Goal: Information Seeking & Learning: Learn about a topic

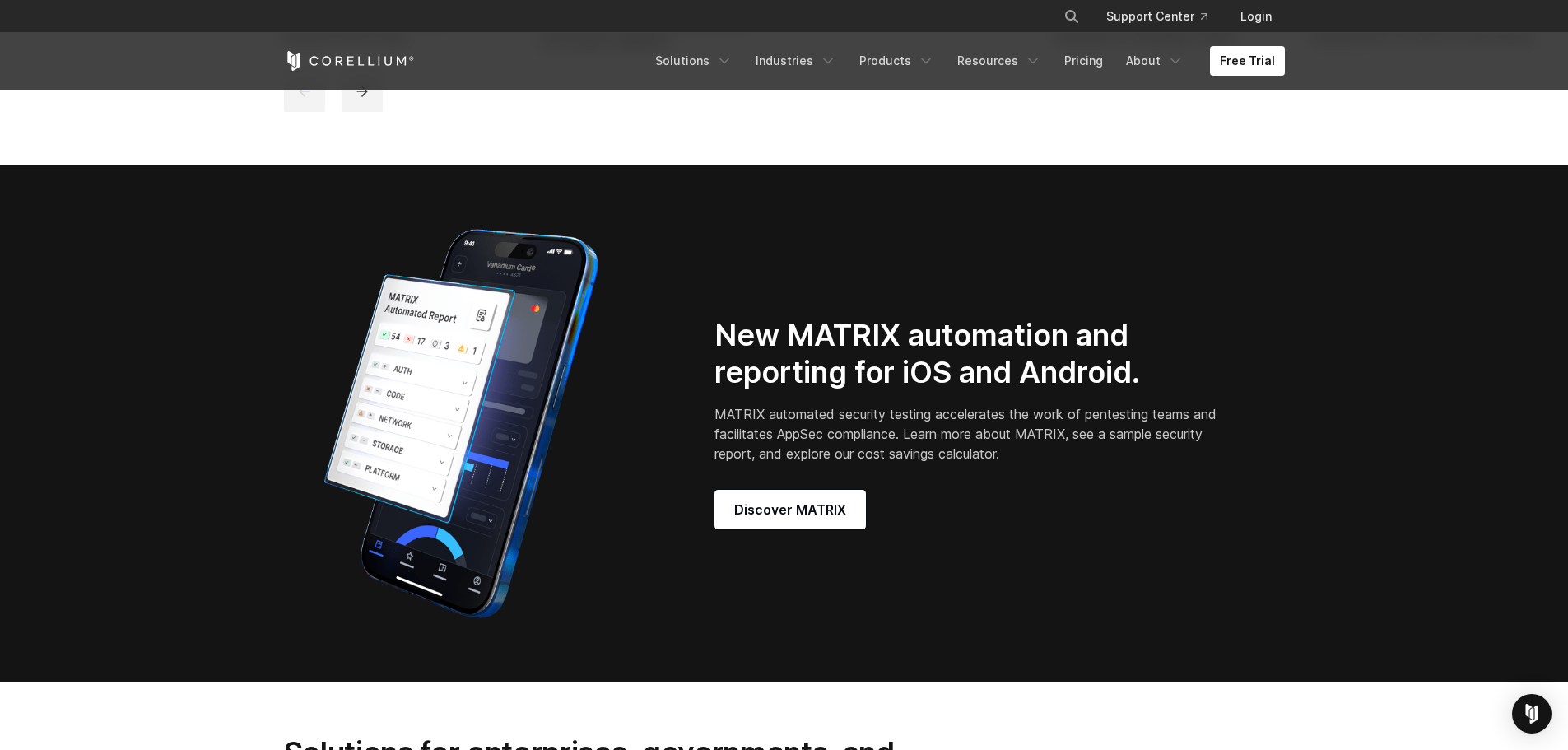
scroll to position [1316, 0]
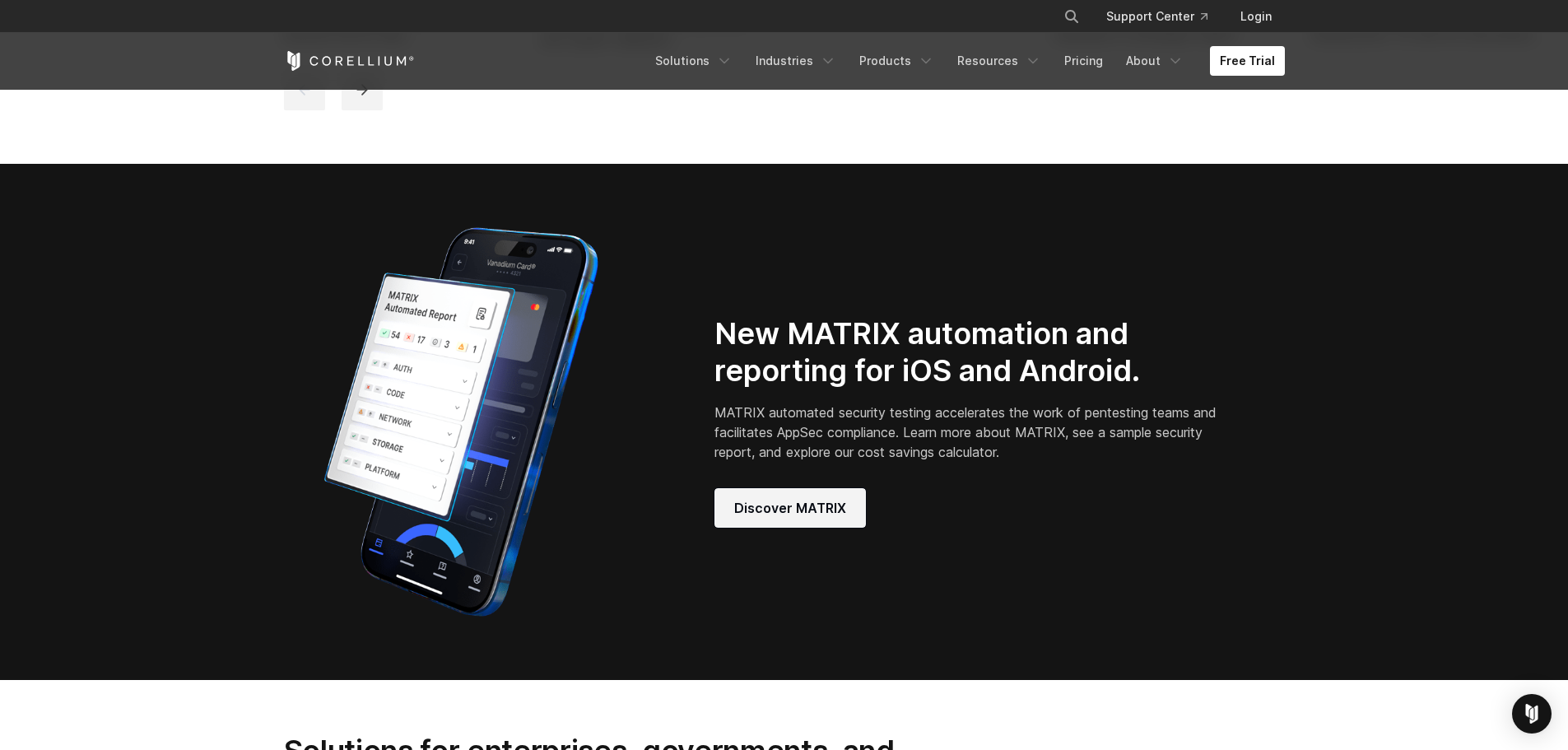
click at [767, 517] on span "Discover MATRIX" at bounding box center [790, 508] width 112 height 20
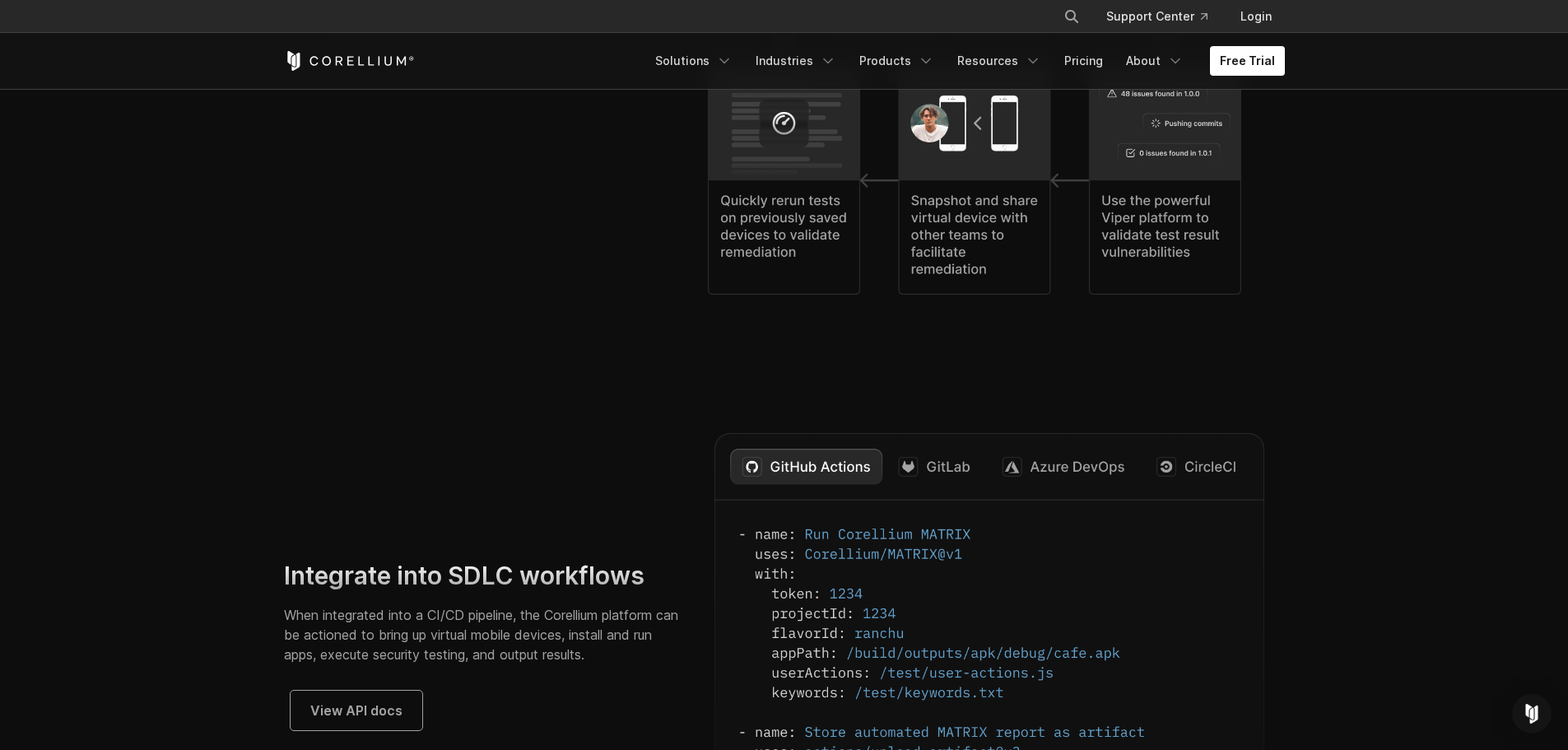
scroll to position [4197, 0]
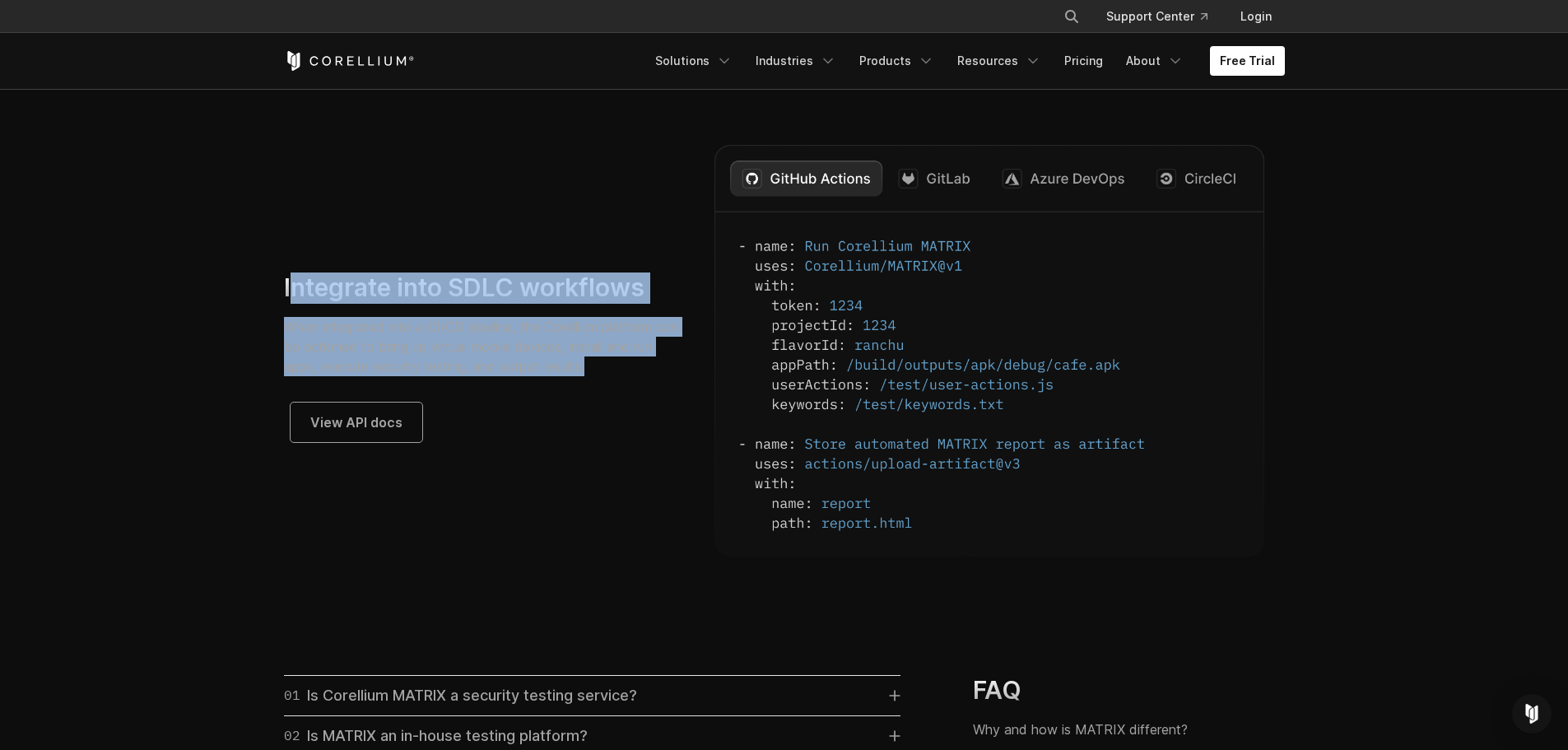
drag, startPoint x: 288, startPoint y: 308, endPoint x: 657, endPoint y: 388, distance: 377.6
click at [652, 384] on div "Integrate into SDLC workflows When integrated into a CI/CD pipeline, the Corell…" at bounding box center [482, 356] width 398 height 170
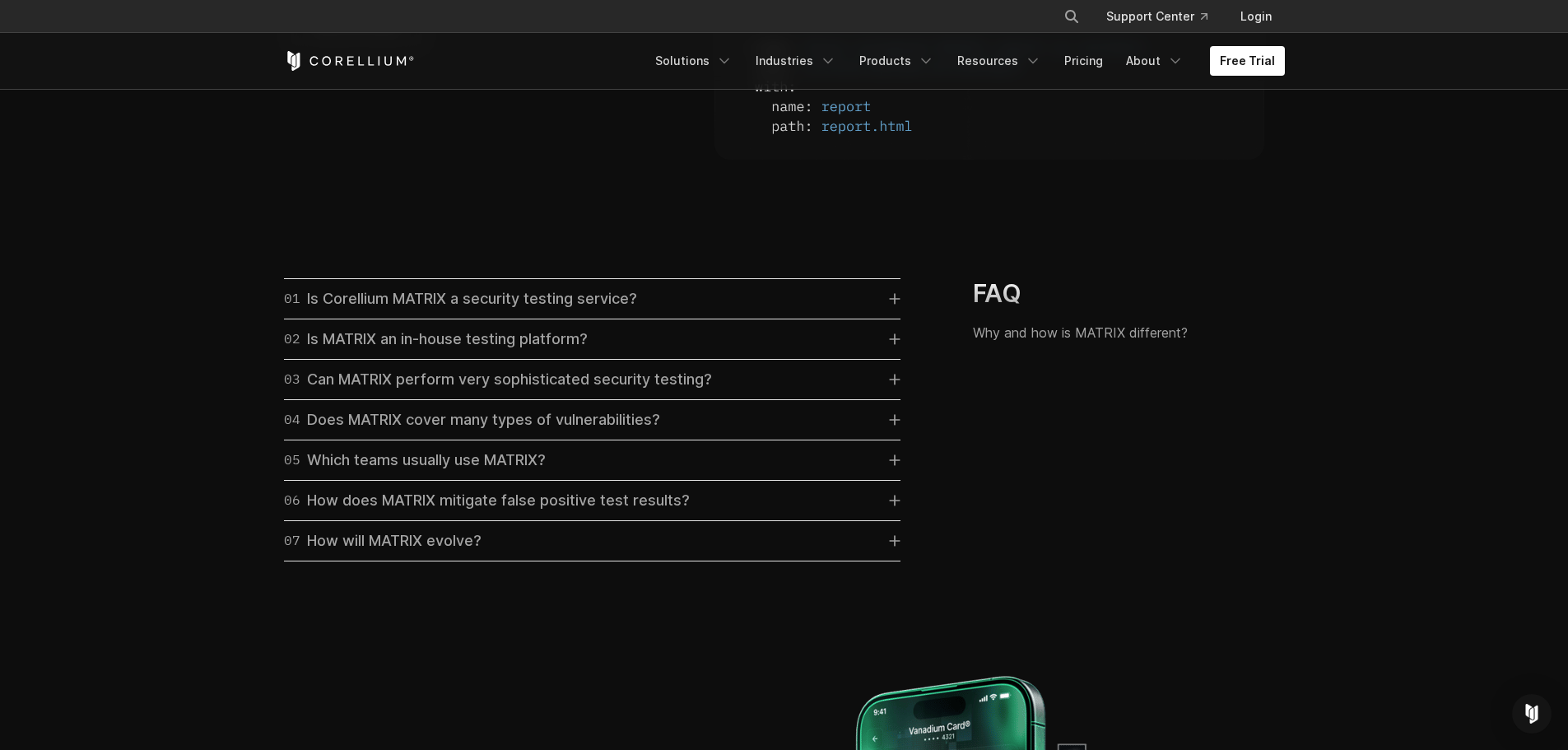
scroll to position [4609, 0]
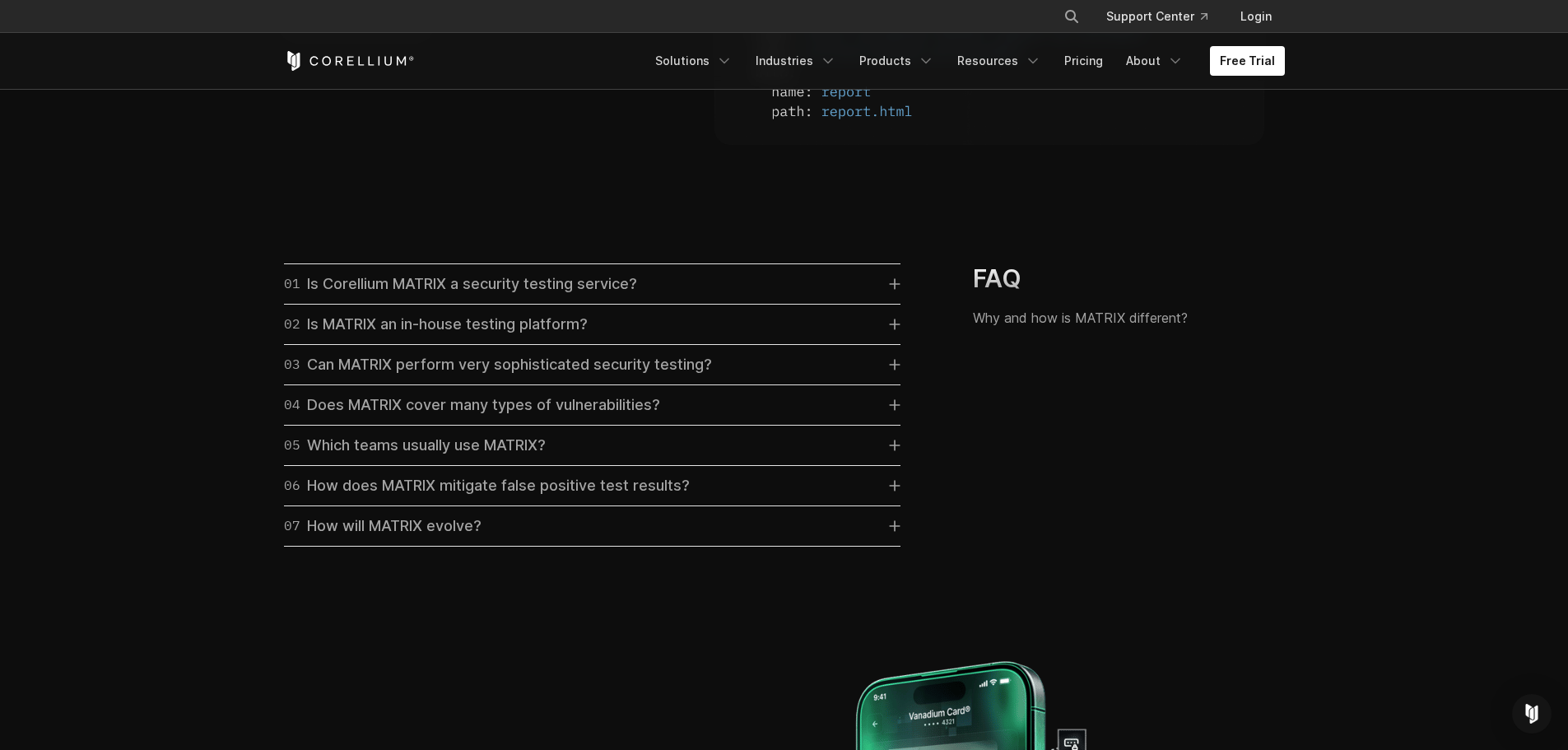
click at [537, 456] on div "05 Which teams usually use MATRIX?" at bounding box center [414, 445] width 262 height 23
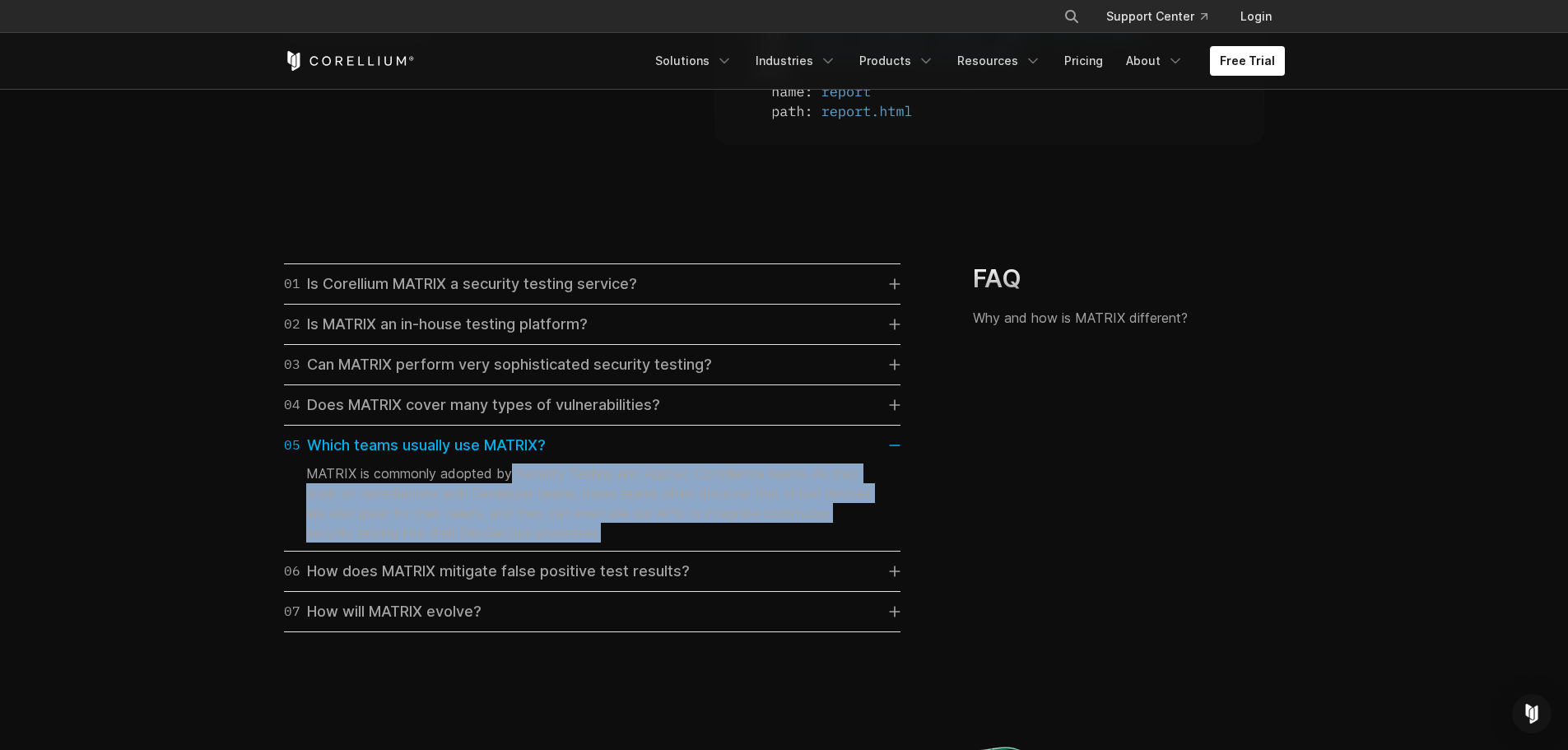
drag, startPoint x: 512, startPoint y: 489, endPoint x: 689, endPoint y: 551, distance: 187.5
click at [689, 542] on p "MATRIX is commonly adopted by Security Testing and AppSec Compliance teams. As …" at bounding box center [592, 503] width 572 height 79
click at [576, 583] on div "06 How does MATRIX mitigate false positive test results?" at bounding box center [486, 570] width 406 height 23
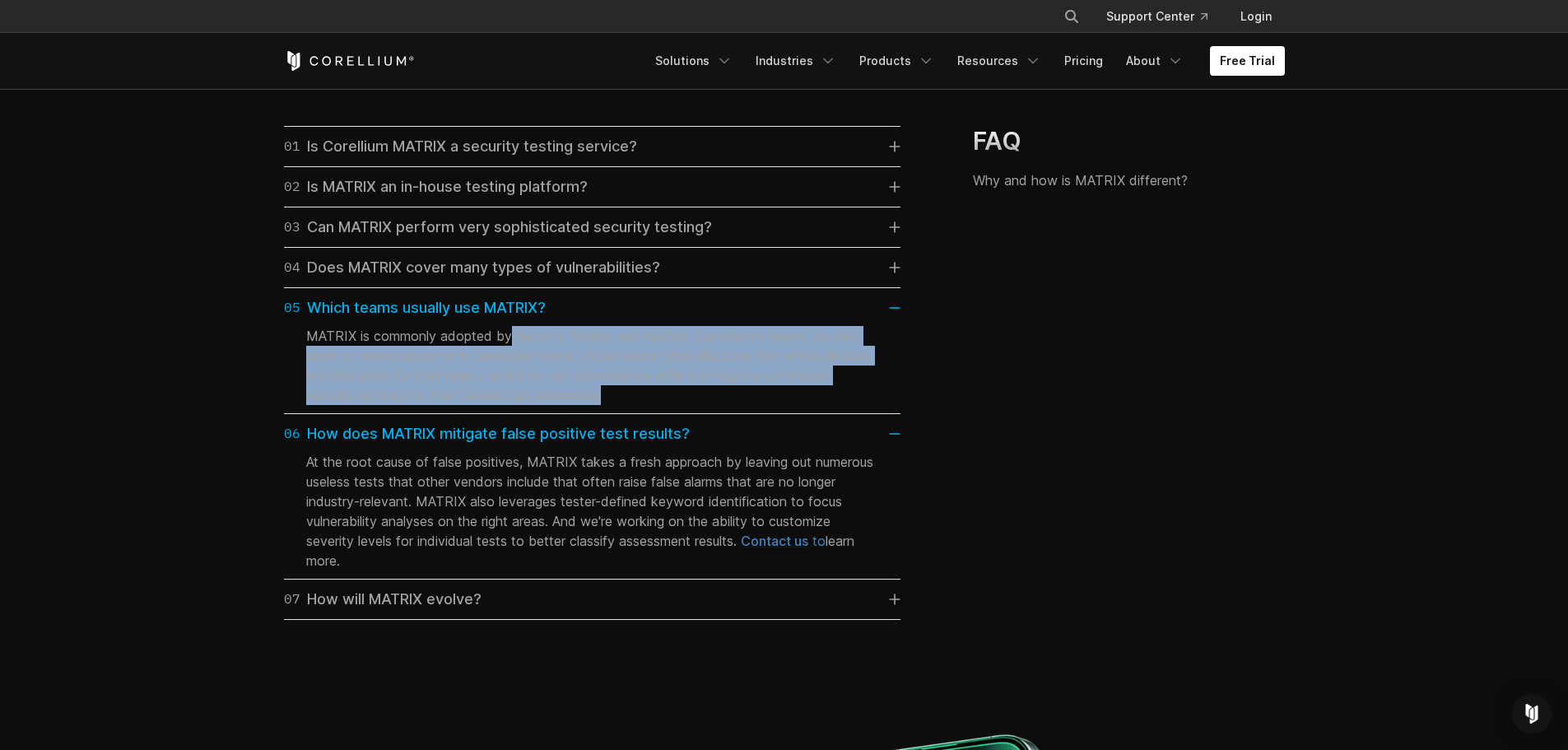
scroll to position [4773, 0]
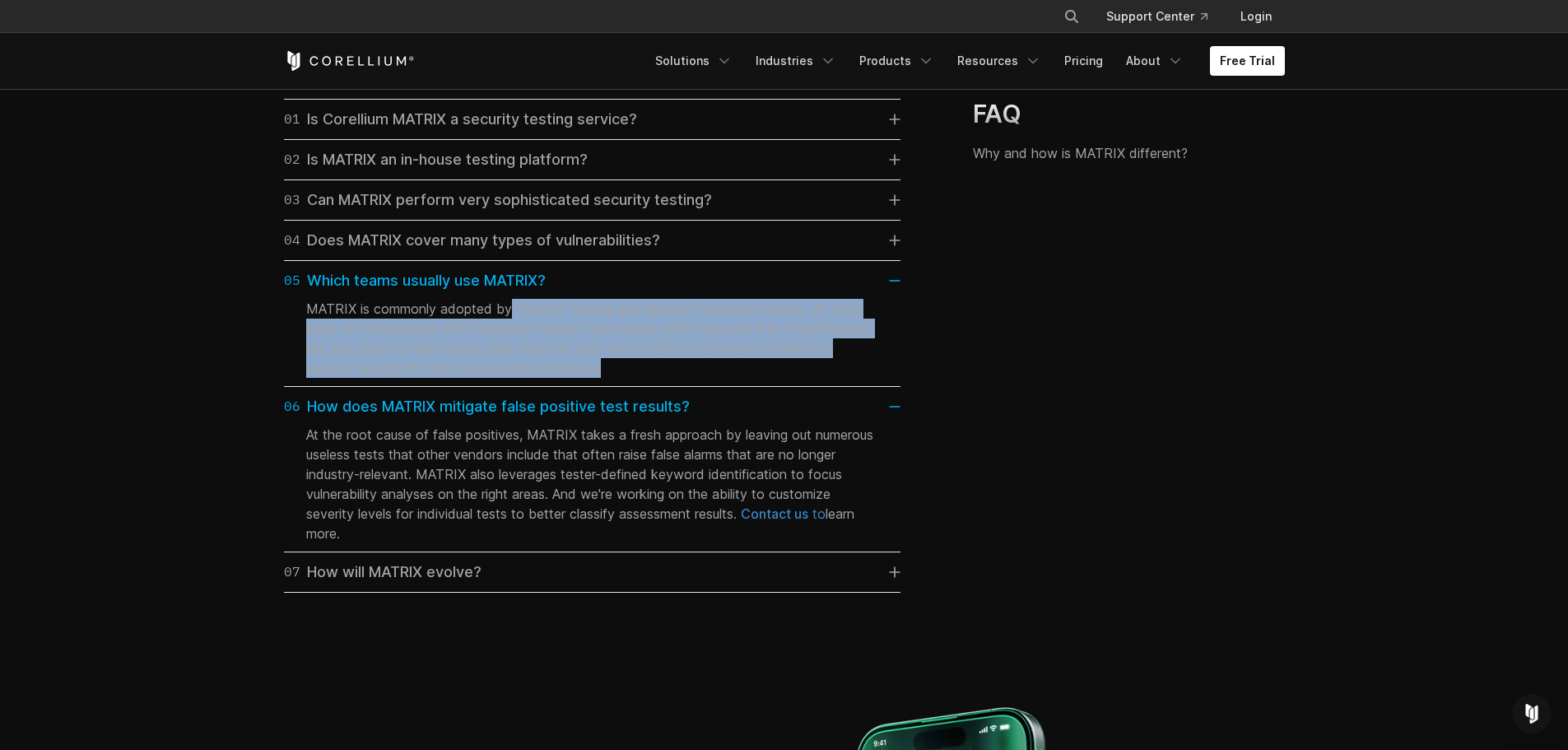
click at [514, 583] on link "07 How will MATRIX evolve?" at bounding box center [592, 571] width 617 height 23
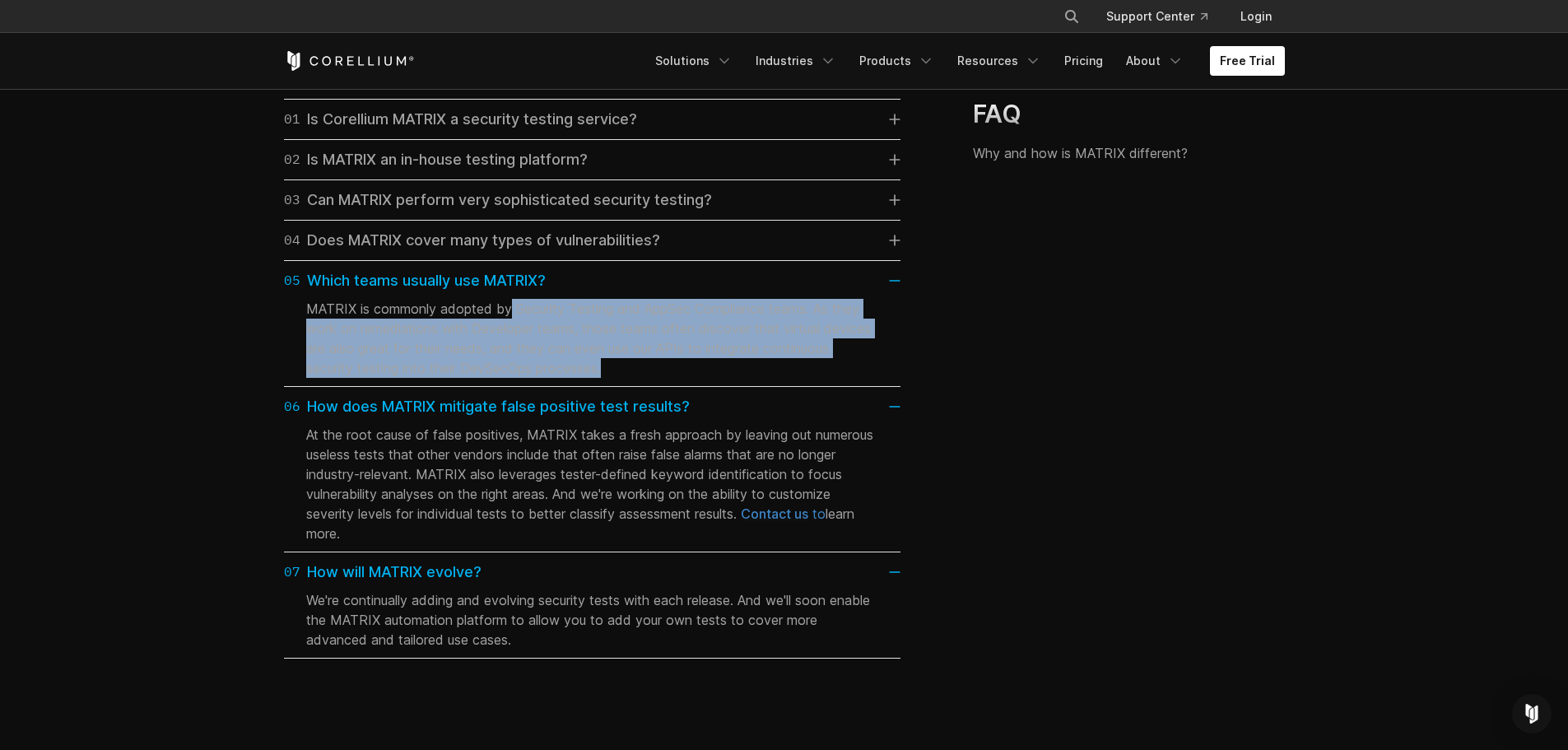
click at [595, 131] on div "01 Is Corellium MATRIX a security testing service?" at bounding box center [460, 119] width 353 height 23
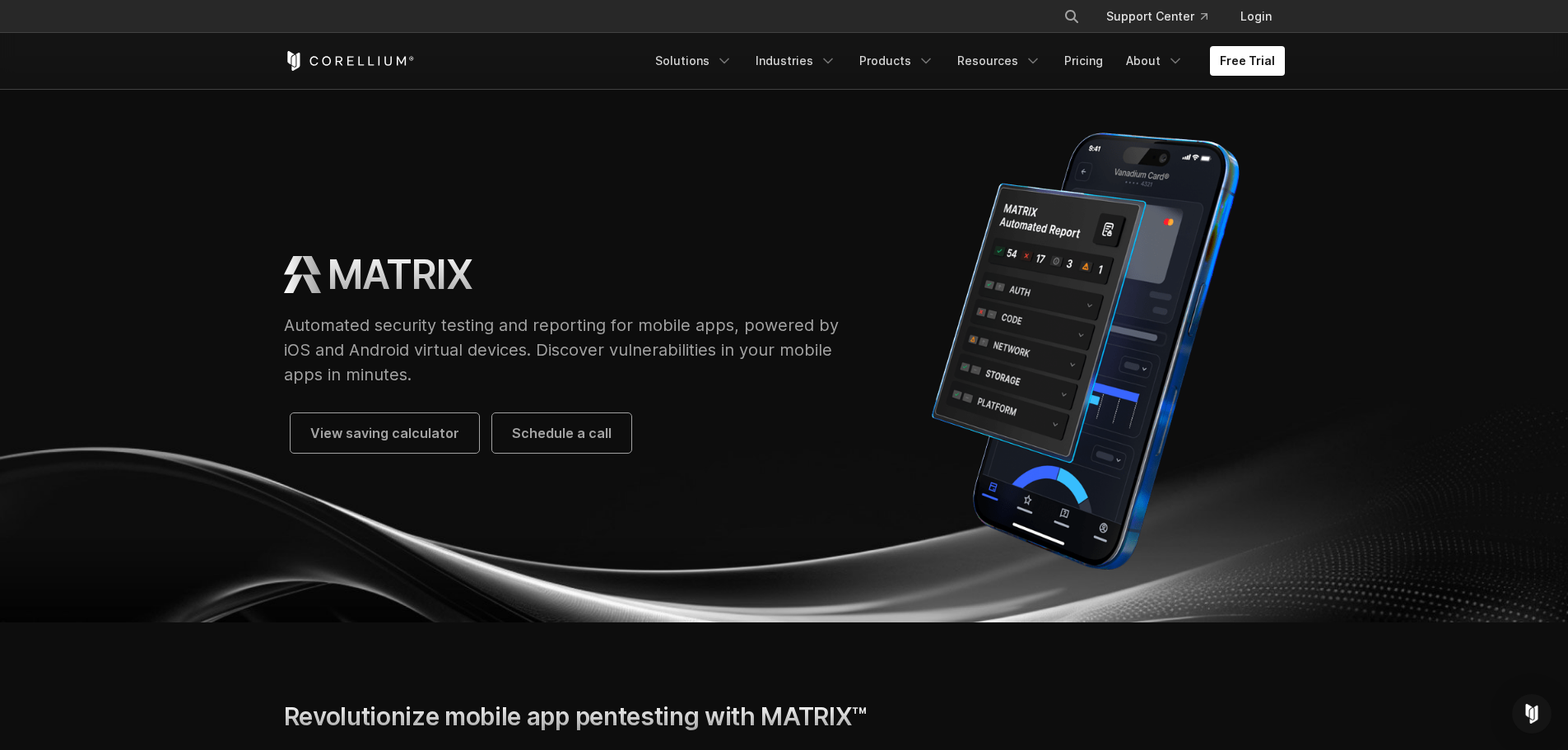
scroll to position [0, 0]
